Goal: Information Seeking & Learning: Learn about a topic

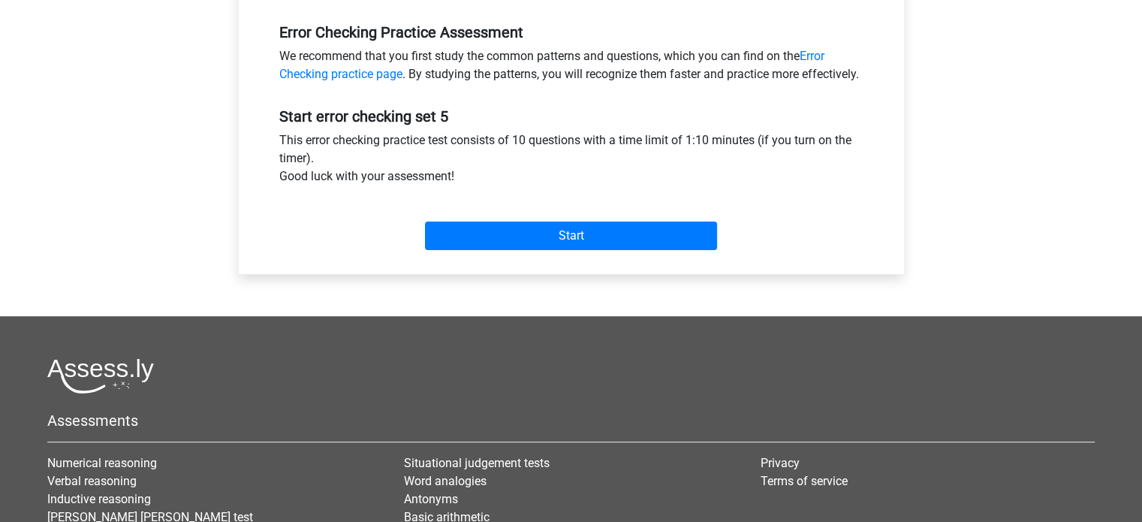
scroll to position [435, 0]
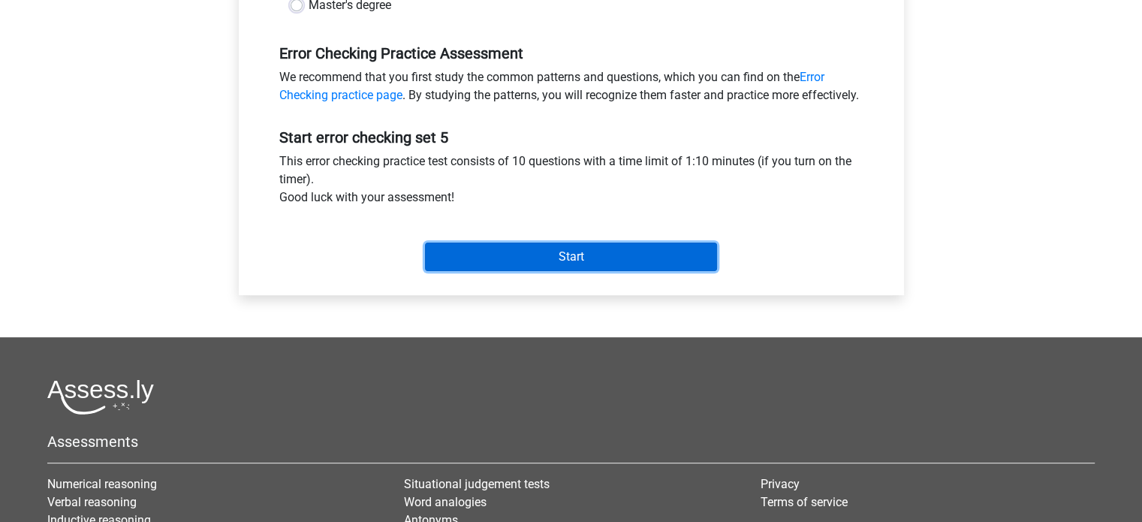
click at [619, 271] on input "Start" at bounding box center [571, 257] width 292 height 29
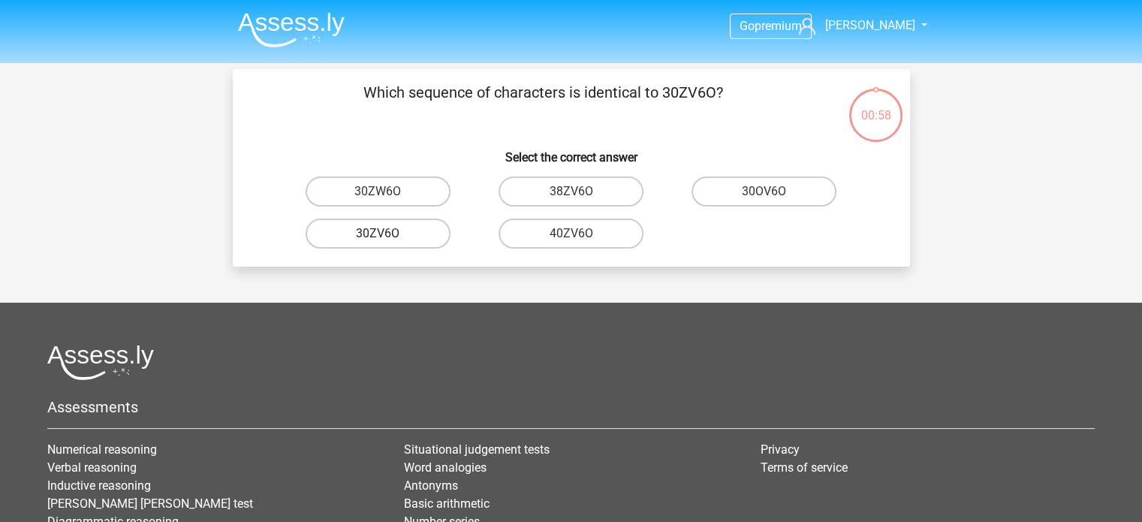
click at [421, 231] on label "30ZV6O" at bounding box center [378, 234] width 145 height 30
click at [388, 234] on input "30ZV6O" at bounding box center [383, 239] width 10 height 10
radio input "true"
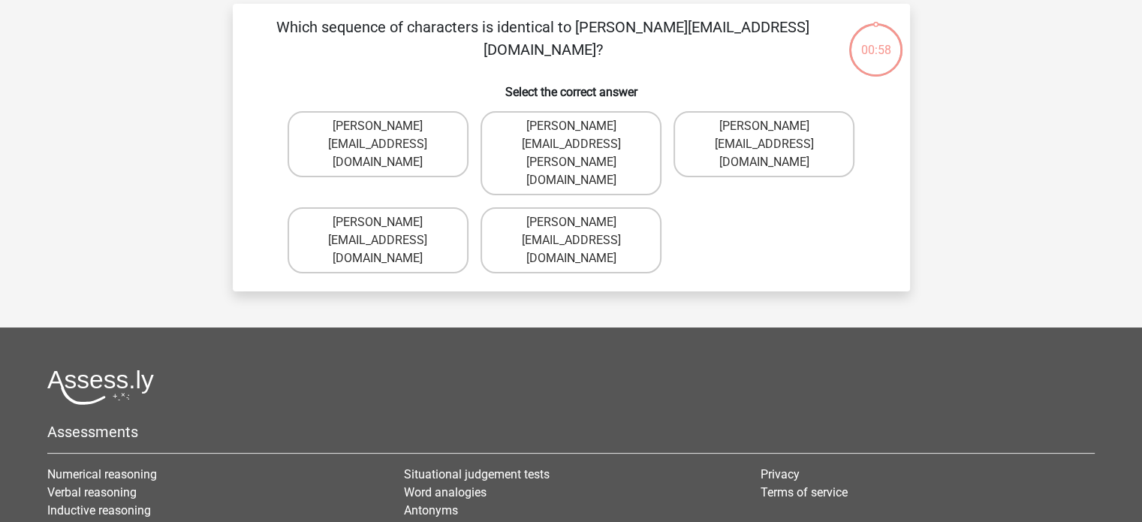
scroll to position [69, 0]
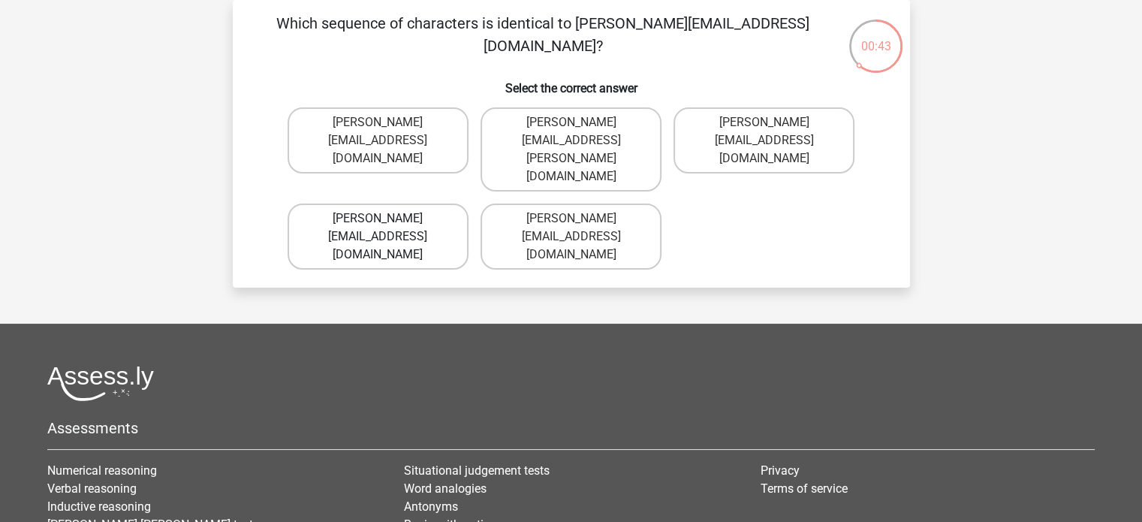
click at [412, 204] on label "Muhammad+Carroll@memail.gl" at bounding box center [378, 237] width 181 height 66
click at [388, 219] on input "Muhammad+Carroll@memail.gl" at bounding box center [383, 224] width 10 height 10
radio input "true"
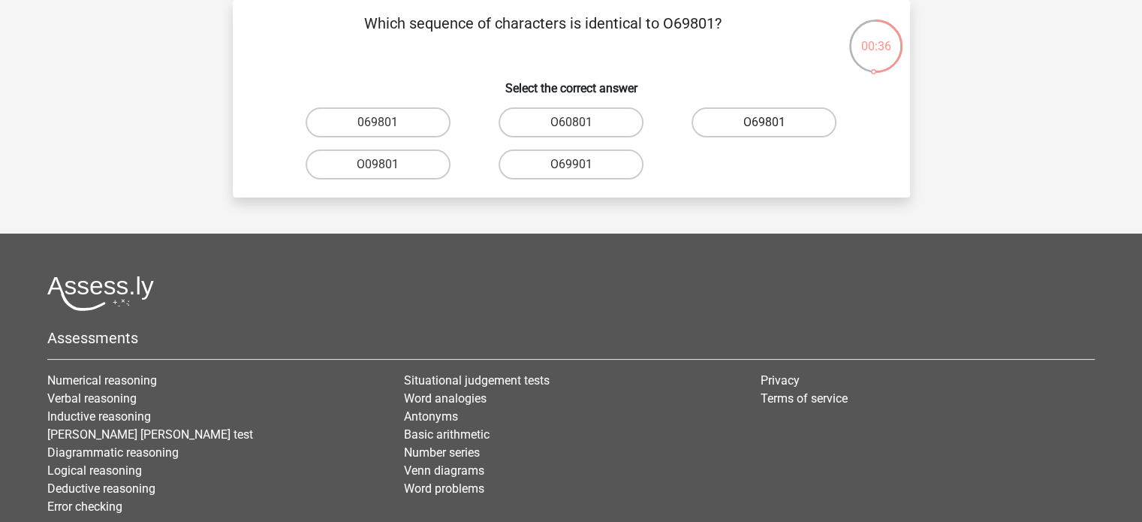
click at [805, 122] on label "O69801" at bounding box center [764, 122] width 145 height 30
click at [774, 122] on input "O69801" at bounding box center [770, 127] width 10 height 10
radio input "true"
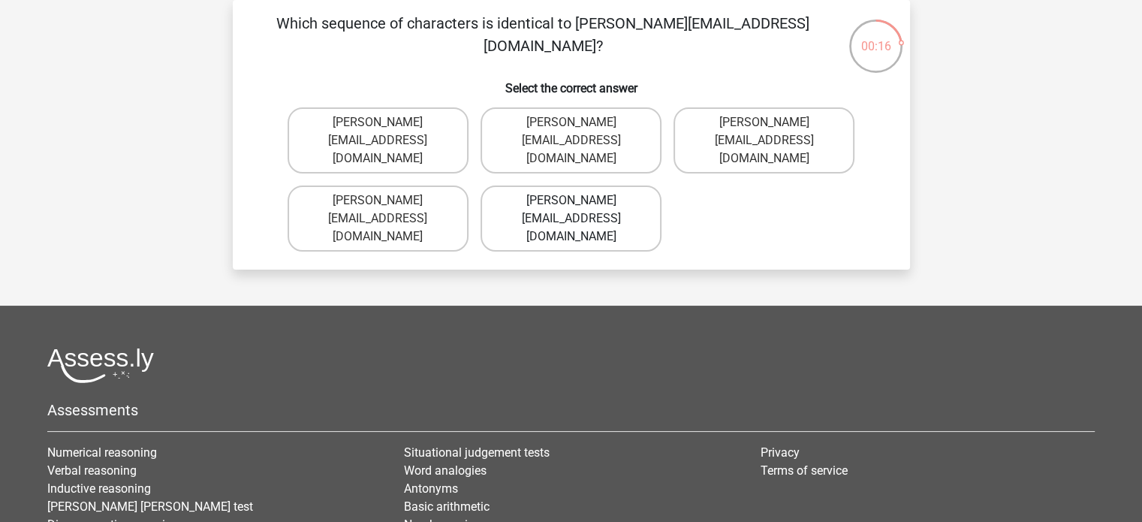
click at [608, 194] on label "George-Churchill@jointmail.com.co" at bounding box center [571, 219] width 181 height 66
click at [581, 201] on input "George-Churchill@jointmail.com.co" at bounding box center [576, 206] width 10 height 10
radio input "true"
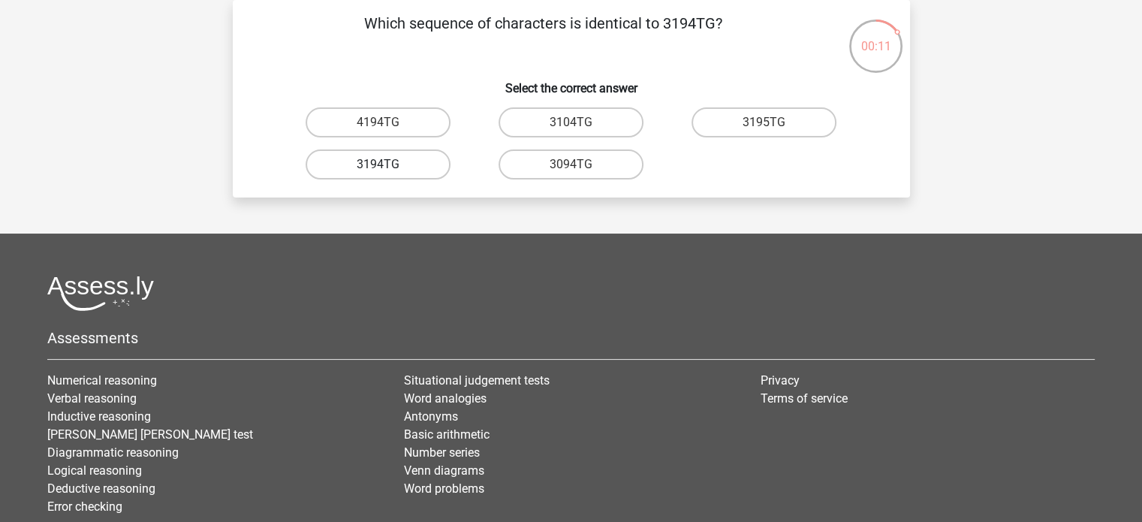
click at [417, 163] on label "3194TG" at bounding box center [378, 164] width 145 height 30
click at [388, 165] on input "3194TG" at bounding box center [383, 170] width 10 height 10
radio input "true"
click at [527, 125] on label "SiO6C0" at bounding box center [571, 122] width 145 height 30
click at [571, 125] on input "SiO6C0" at bounding box center [576, 127] width 10 height 10
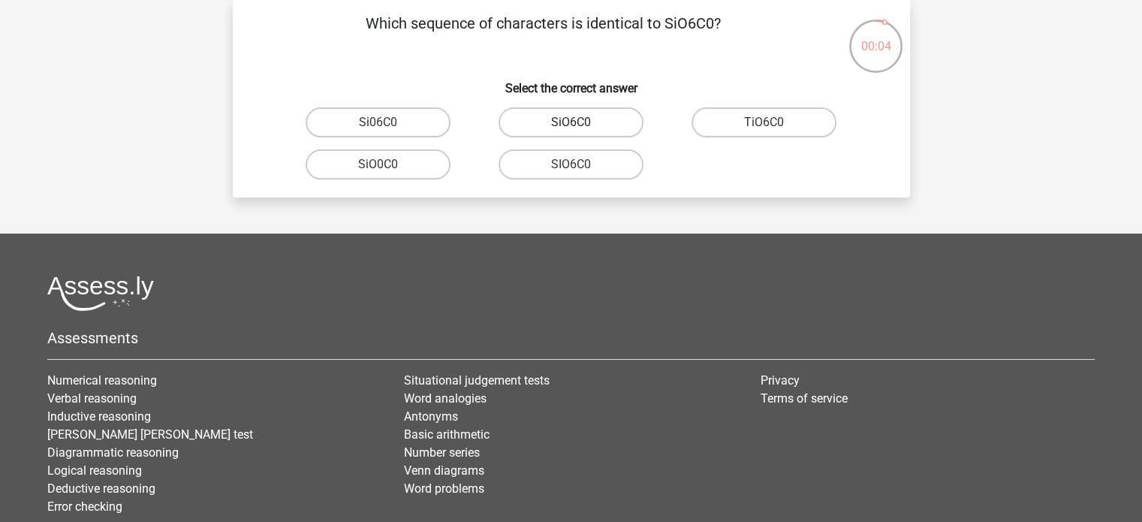
radio input "true"
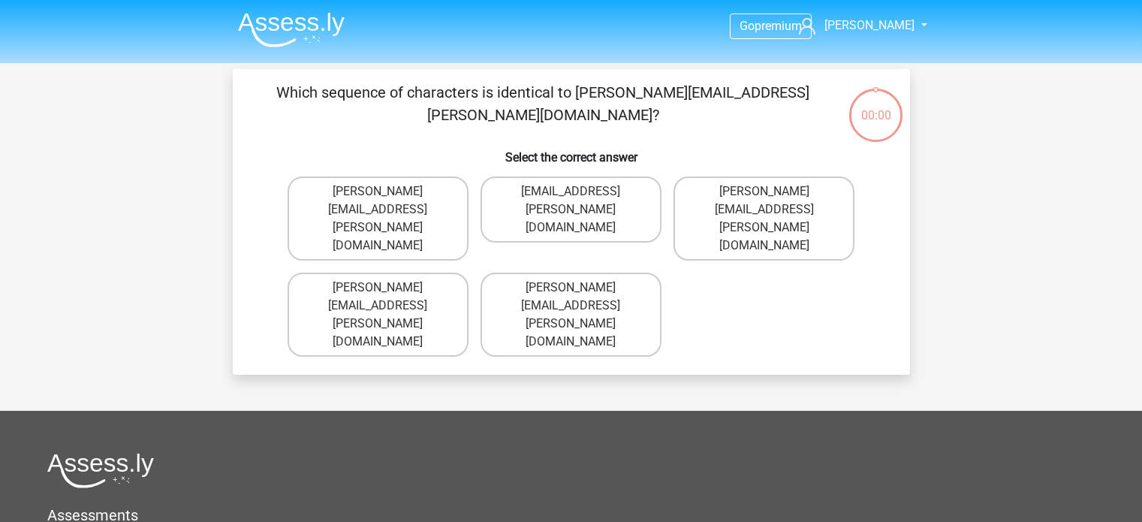
scroll to position [69, 0]
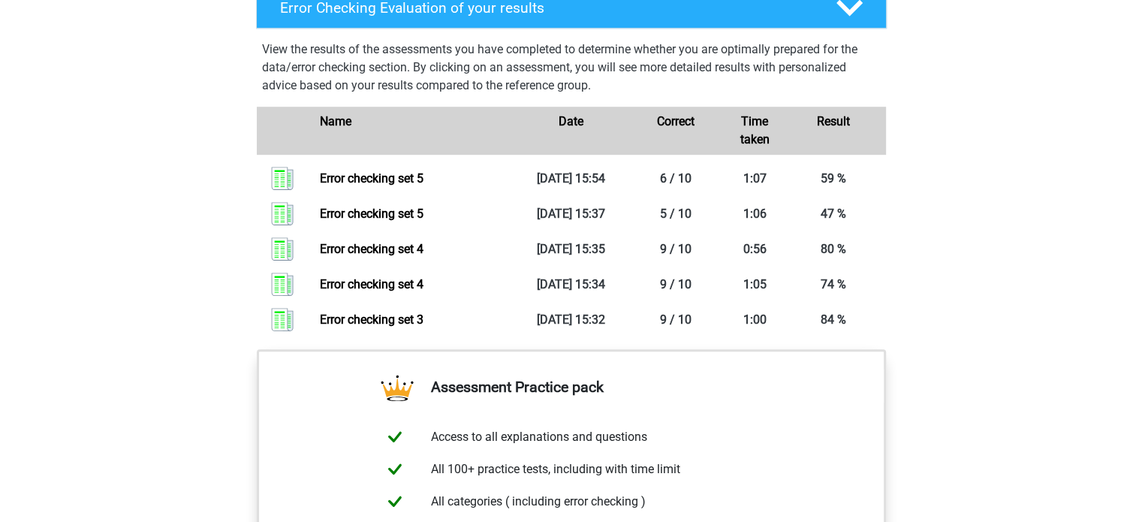
scroll to position [1003, 0]
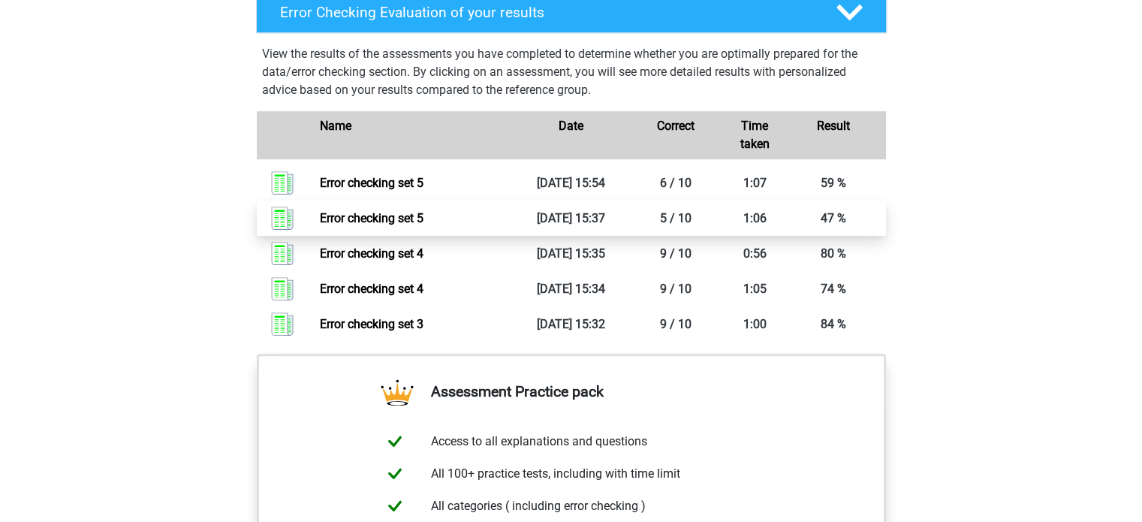
click at [381, 215] on link "Error checking set 5" at bounding box center [372, 218] width 104 height 14
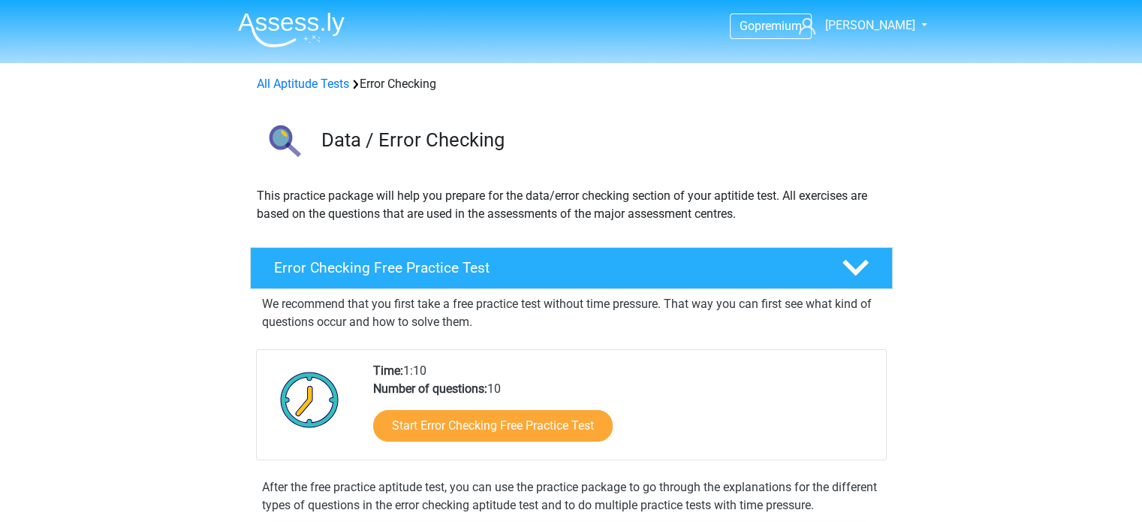
scroll to position [0, 0]
click at [323, 83] on link "All Aptitude Tests" at bounding box center [303, 84] width 92 height 14
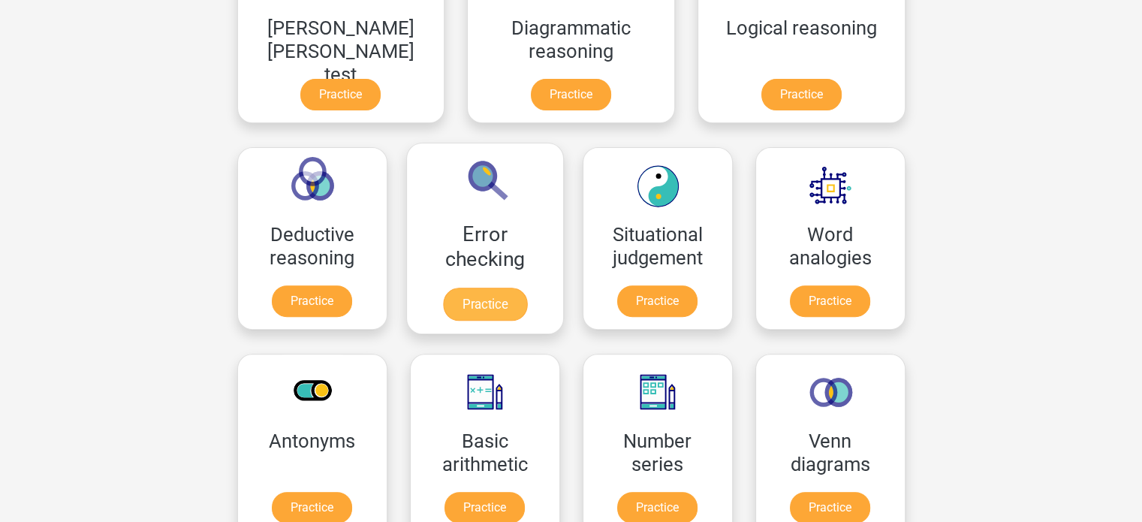
scroll to position [517, 0]
click at [527, 288] on link "Practice" at bounding box center [484, 304] width 84 height 33
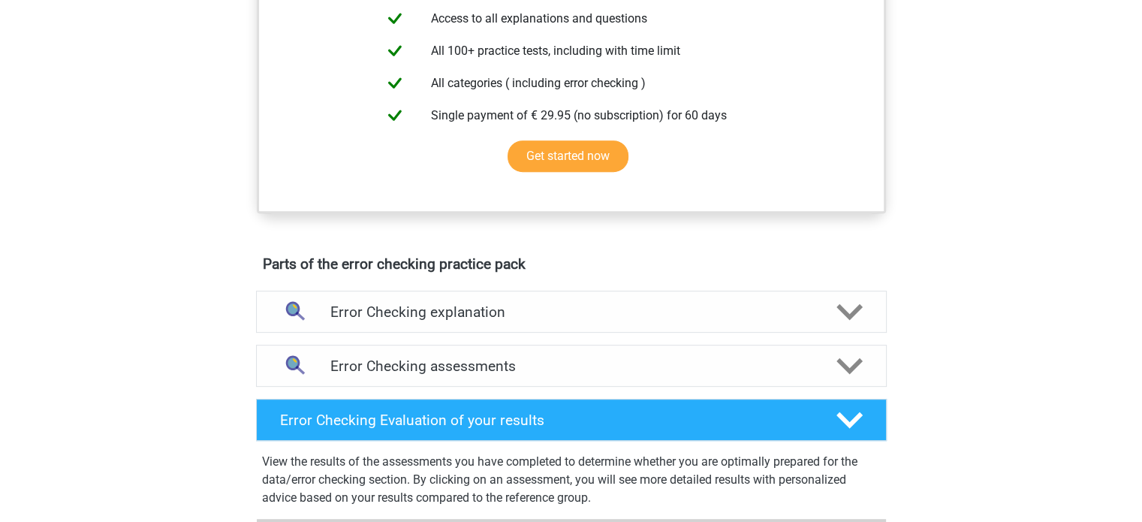
scroll to position [593, 0]
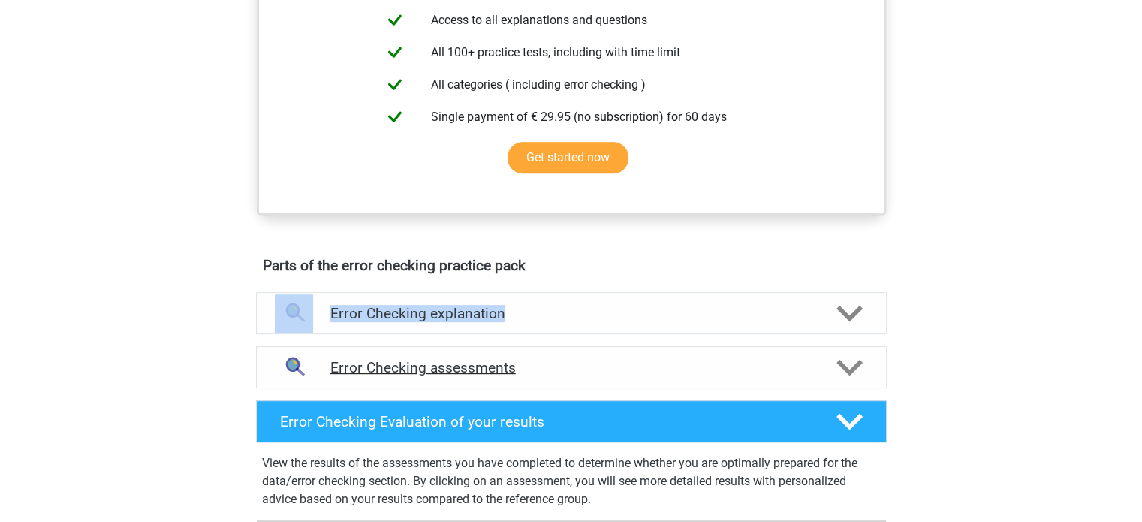
drag, startPoint x: 608, startPoint y: 267, endPoint x: 610, endPoint y: 349, distance: 81.1
click at [608, 335] on div "Parts of the error checking practice pack Error Checking explanation During the…" at bounding box center [572, 507] width 702 height 512
click at [616, 360] on h4 "Error Checking assessments" at bounding box center [572, 367] width 482 height 17
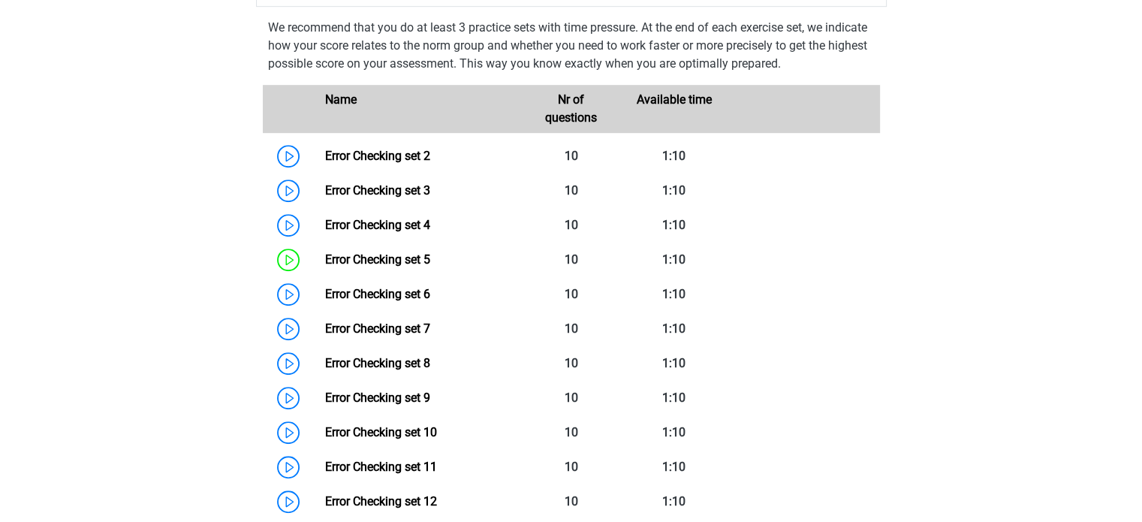
scroll to position [976, 0]
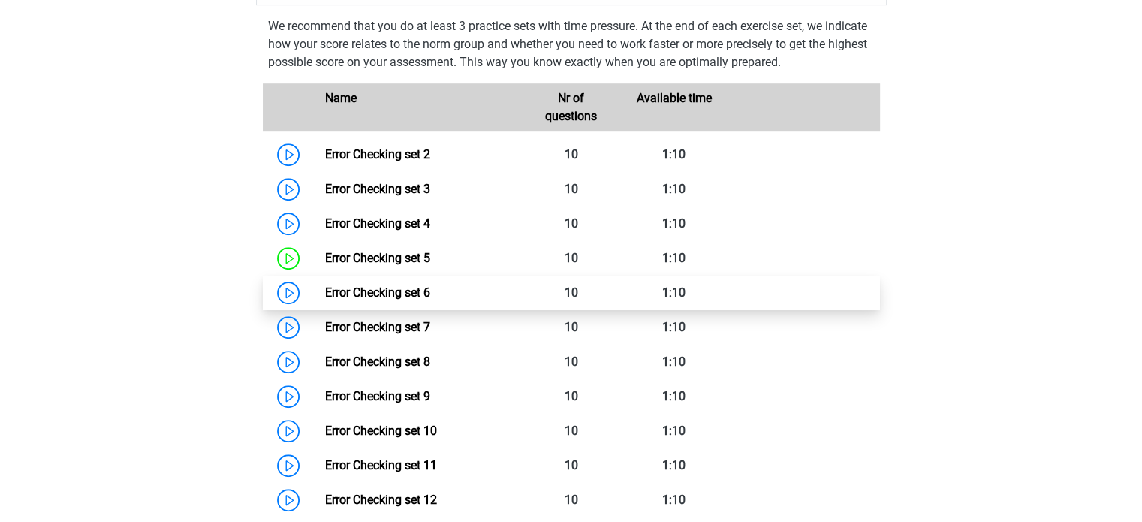
click at [412, 290] on link "Error Checking set 6" at bounding box center [377, 292] width 105 height 14
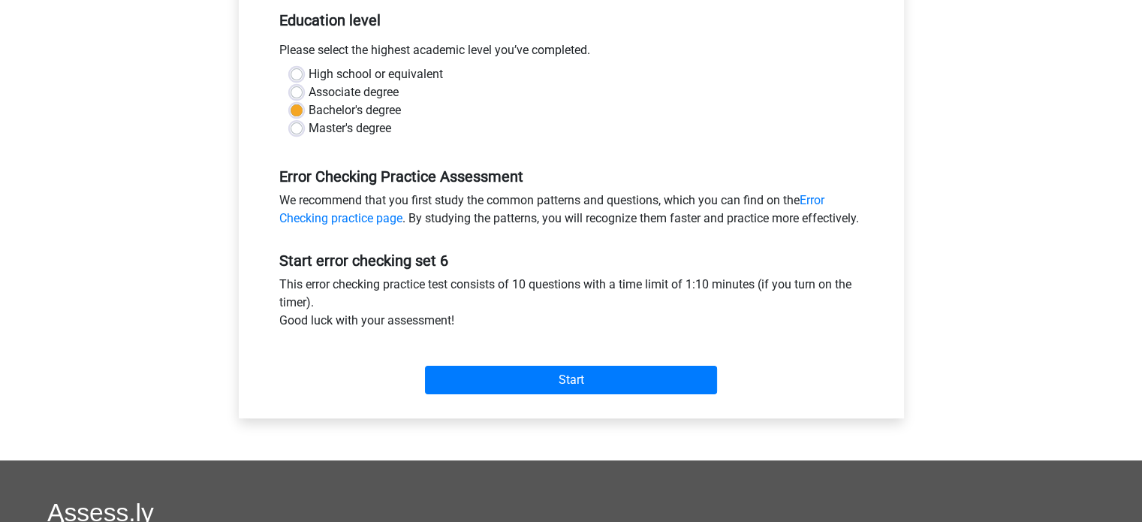
scroll to position [313, 0]
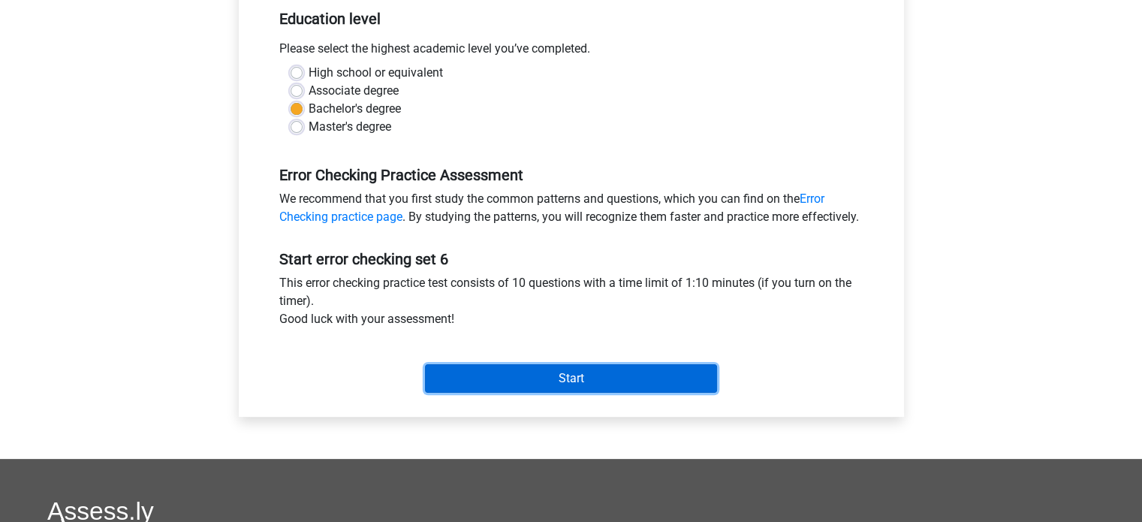
click at [563, 393] on input "Start" at bounding box center [571, 378] width 292 height 29
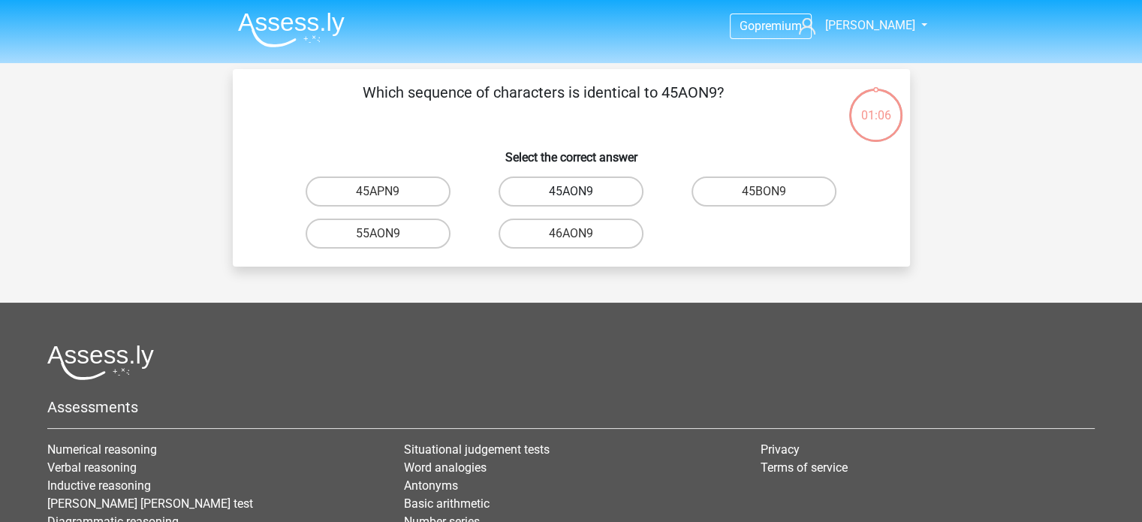
click at [592, 192] on label "45AON9" at bounding box center [571, 192] width 145 height 30
click at [581, 192] on input "45AON9" at bounding box center [576, 197] width 10 height 10
radio input "true"
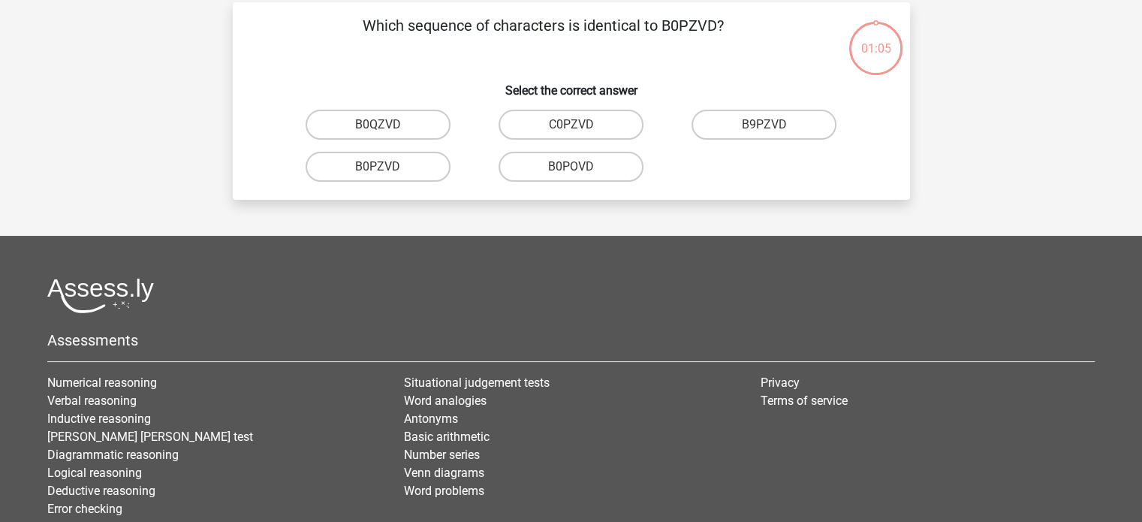
scroll to position [69, 0]
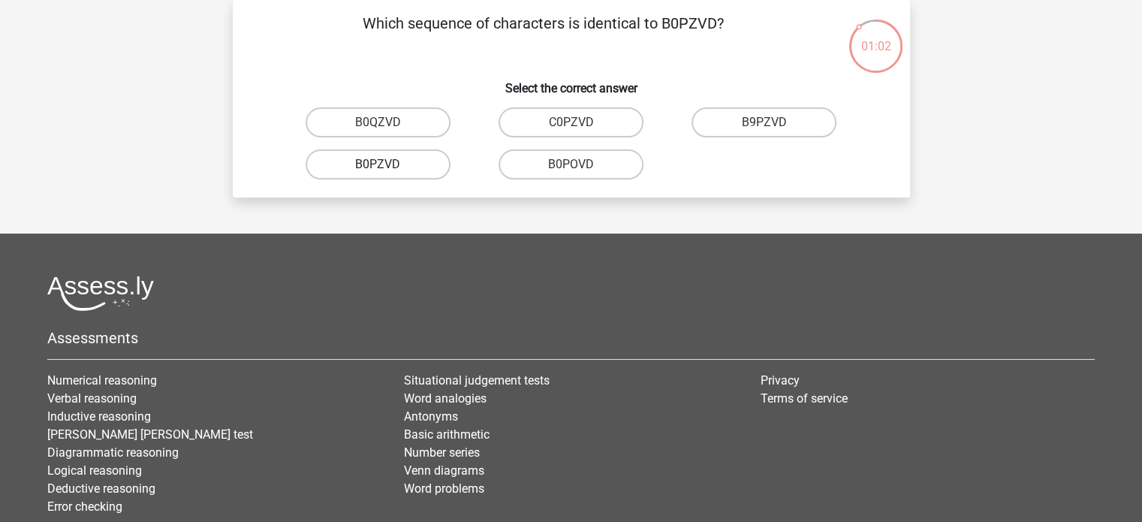
click at [361, 169] on label "B0PZVD" at bounding box center [378, 164] width 145 height 30
click at [378, 169] on input "B0PZVD" at bounding box center [383, 170] width 10 height 10
radio input "true"
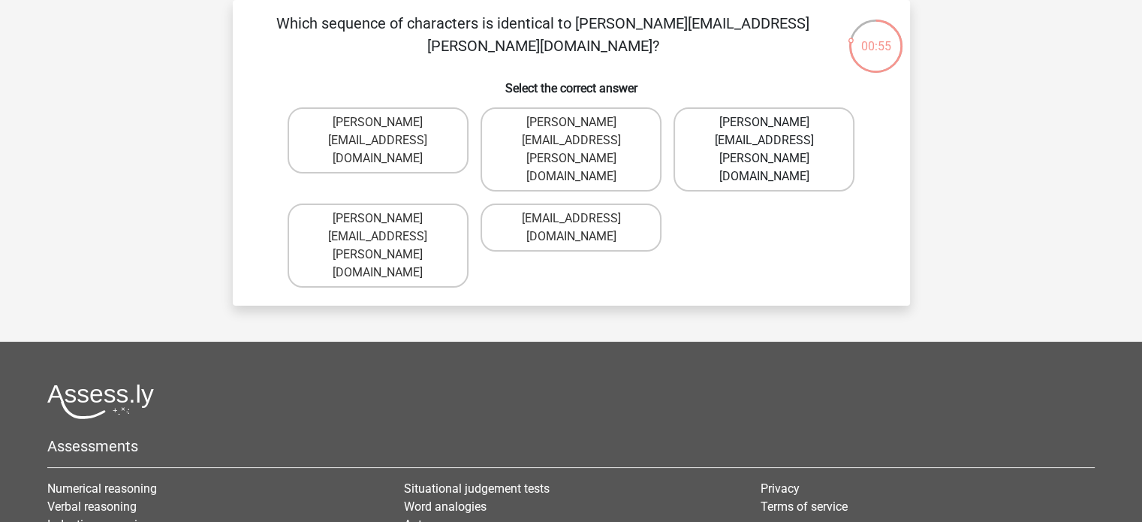
click at [700, 122] on label "George+Knight@joinmail.com.uk" at bounding box center [764, 149] width 181 height 84
click at [765, 122] on input "George+Knight@joinmail.com.uk" at bounding box center [770, 127] width 10 height 10
radio input "true"
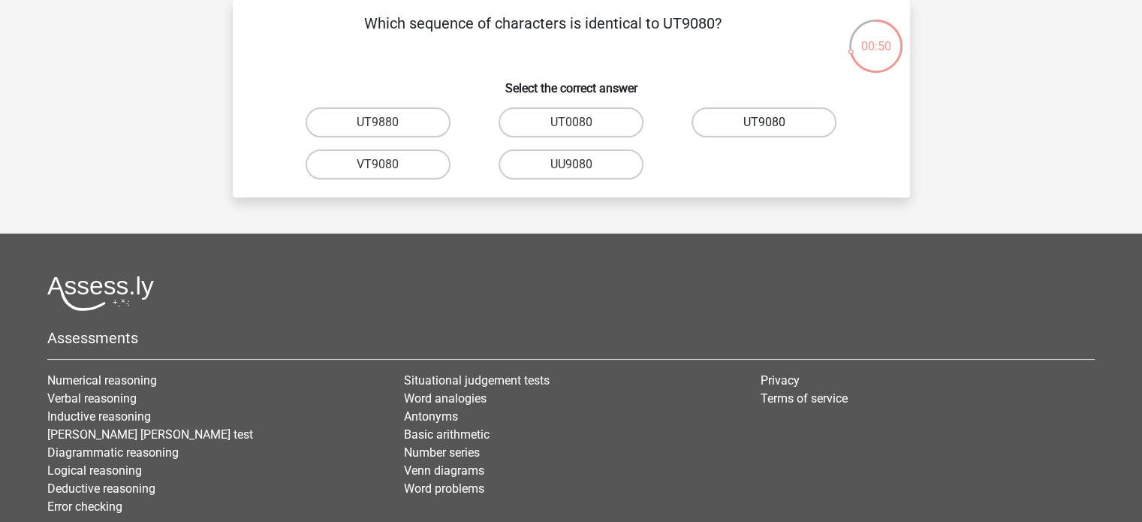
click at [736, 131] on label "UT9080" at bounding box center [764, 122] width 145 height 30
click at [765, 131] on input "UT9080" at bounding box center [770, 127] width 10 height 10
radio input "true"
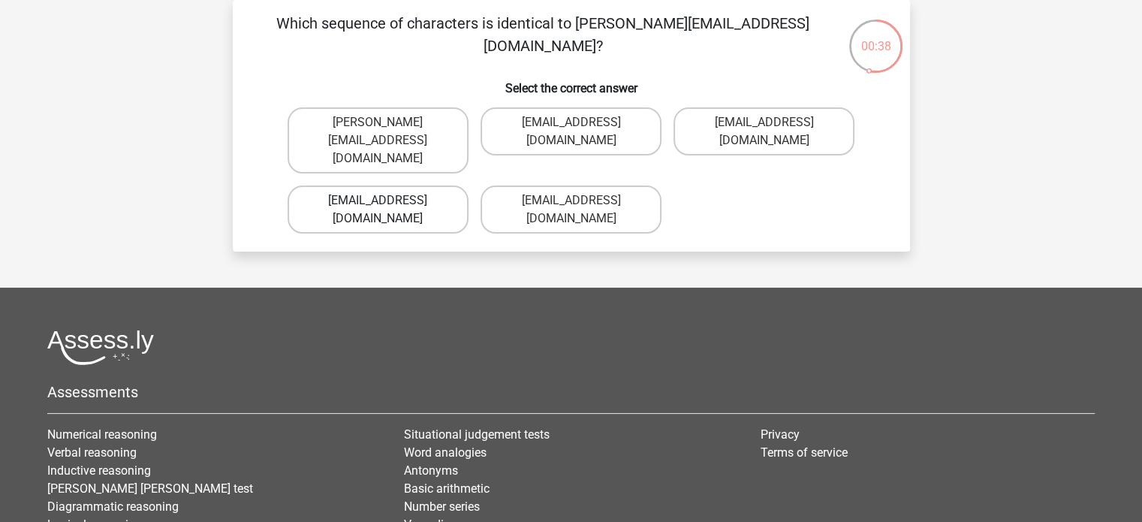
click at [409, 207] on label "Freya-Burns@jointmail.uk.co" at bounding box center [378, 210] width 181 height 48
click at [388, 207] on input "Freya-Burns@jointmail.uk.co" at bounding box center [383, 206] width 10 height 10
radio input "true"
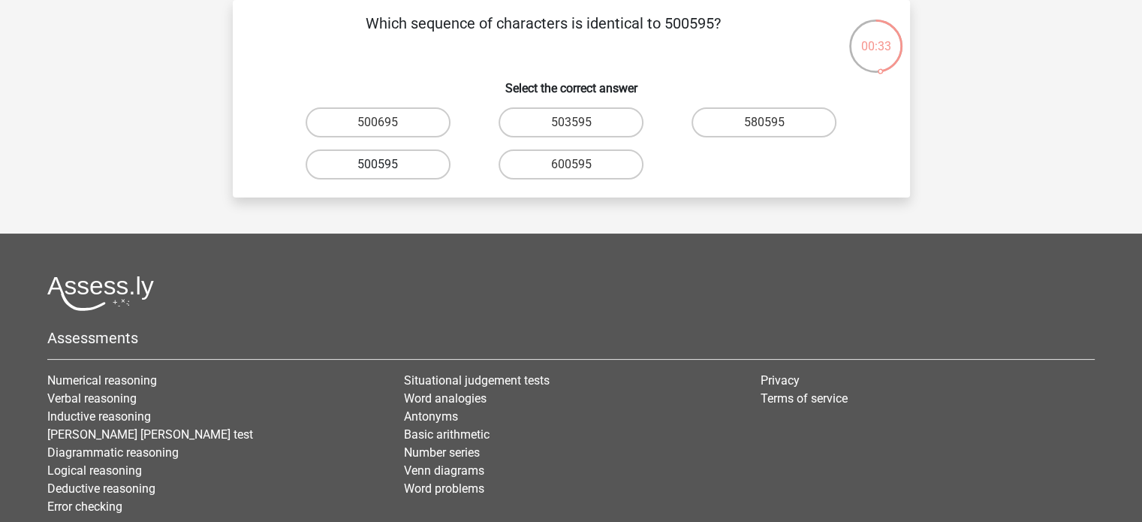
click at [418, 166] on label "500595" at bounding box center [378, 164] width 145 height 30
click at [388, 166] on input "500595" at bounding box center [383, 170] width 10 height 10
radio input "true"
click at [515, 170] on label "P10PB6" at bounding box center [571, 164] width 145 height 30
click at [571, 170] on input "P10PB6" at bounding box center [576, 170] width 10 height 10
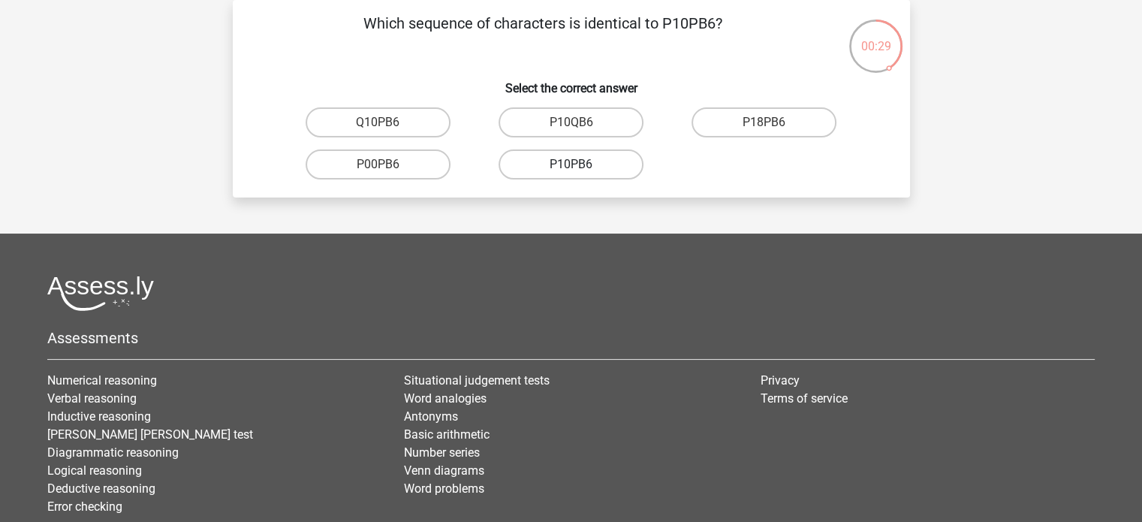
radio input "true"
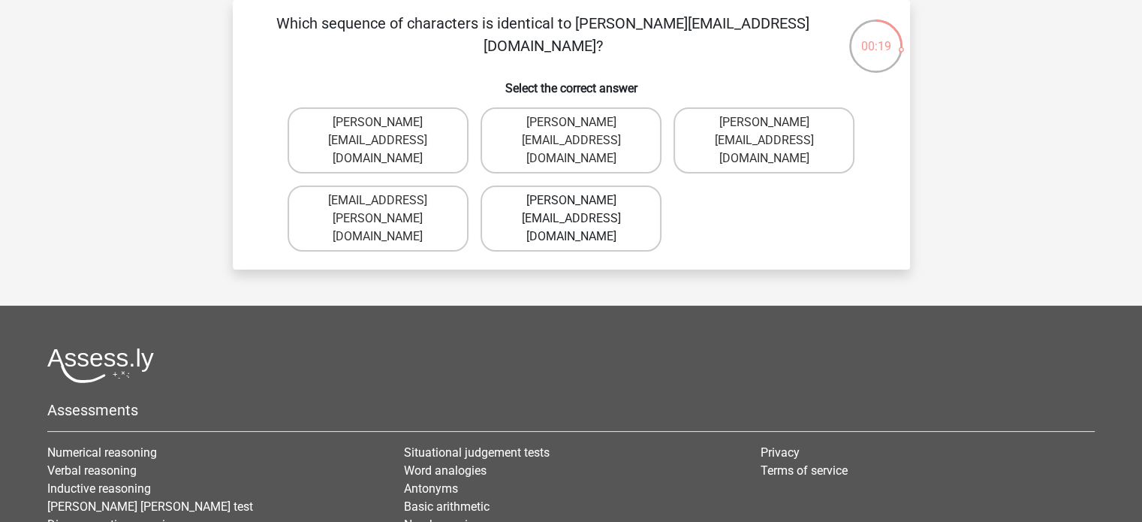
click at [630, 186] on label "Evelyn-Carpenter@e-mail.com.uk" at bounding box center [571, 219] width 181 height 66
click at [581, 201] on input "Evelyn-Carpenter@e-mail.com.uk" at bounding box center [576, 206] width 10 height 10
radio input "true"
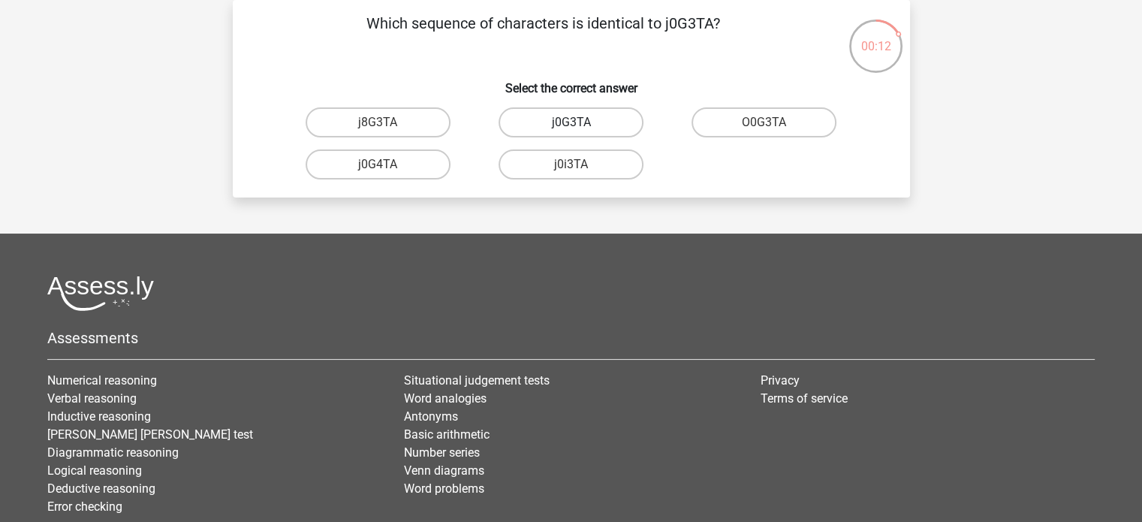
click at [598, 120] on label "j0G3TA" at bounding box center [571, 122] width 145 height 30
click at [581, 122] on input "j0G3TA" at bounding box center [576, 127] width 10 height 10
radio input "true"
click at [754, 123] on label "E0000T" at bounding box center [764, 122] width 145 height 30
click at [765, 123] on input "E0000T" at bounding box center [770, 127] width 10 height 10
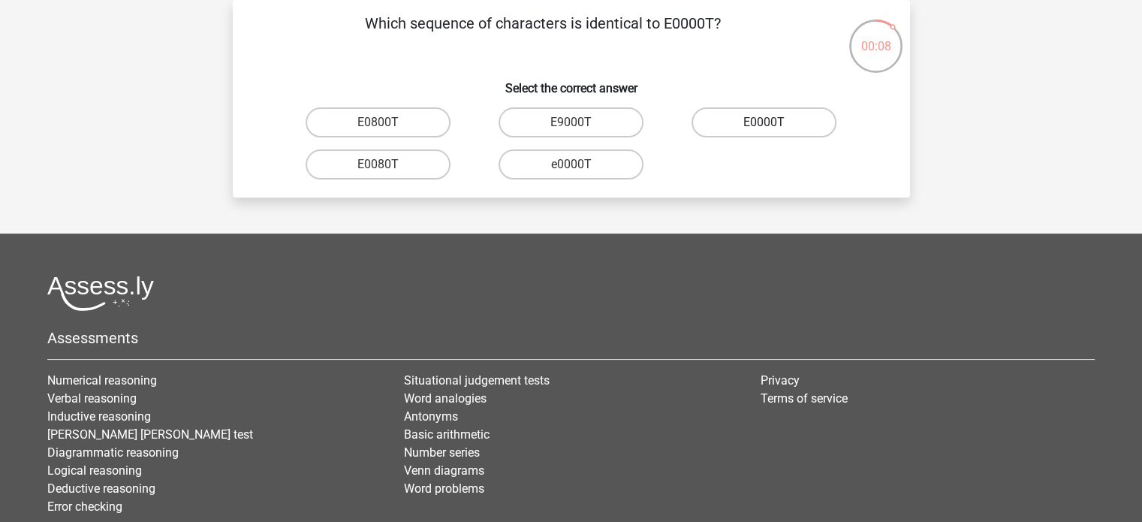
radio input "true"
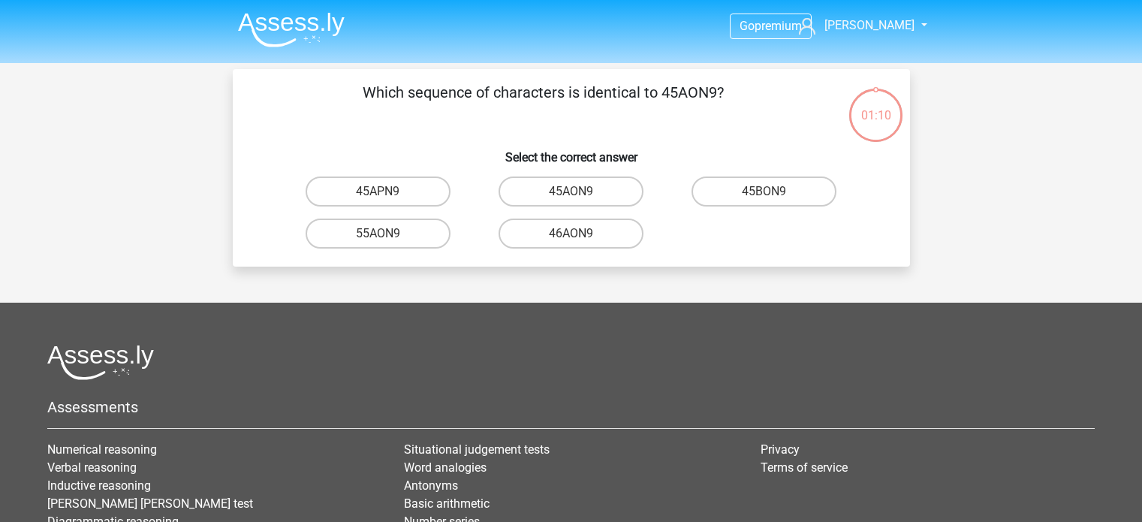
scroll to position [69, 0]
